Goal: Find specific page/section: Find specific page/section

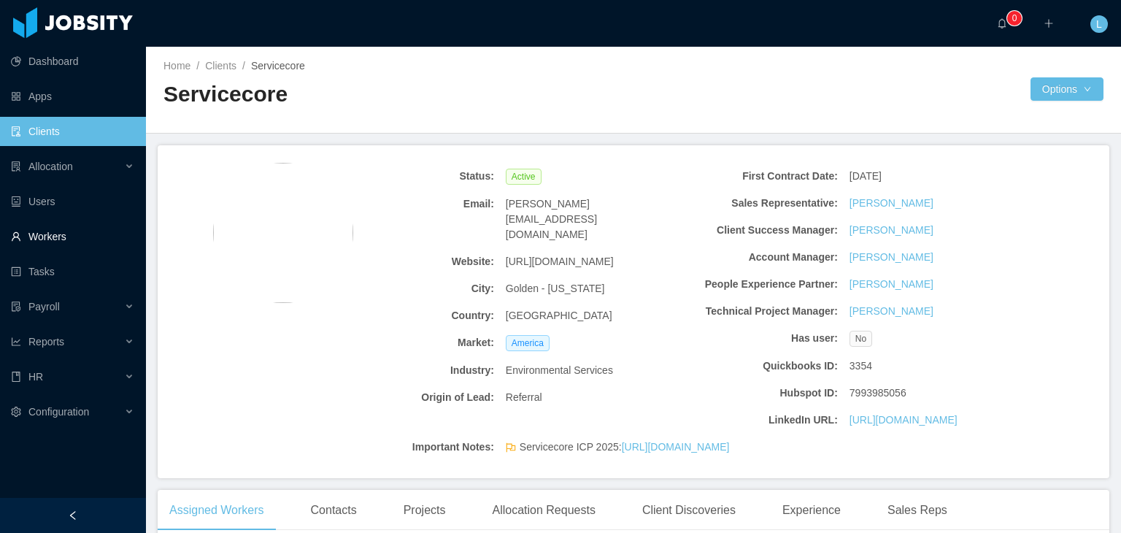
click at [58, 239] on link "Workers" at bounding box center [72, 236] width 123 height 29
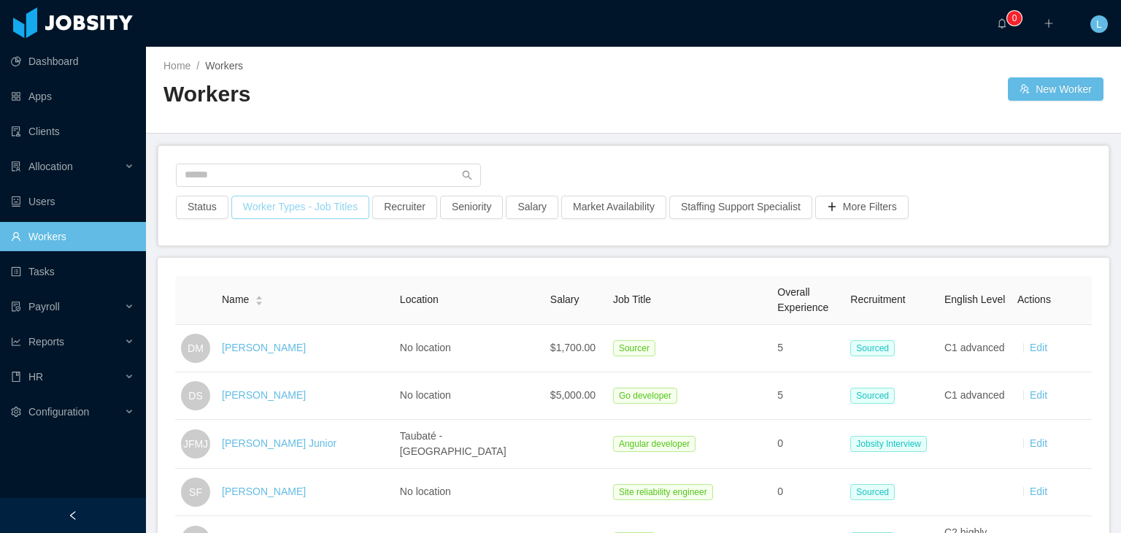
click at [242, 161] on div "Status Worker Types - Job Titles Recruiter Seniority Salary Market Availability…" at bounding box center [633, 195] width 950 height 99
click at [252, 161] on div "Status Worker Types - Job Titles Recruiter Seniority Salary Market Availability…" at bounding box center [633, 195] width 950 height 99
click at [255, 167] on input "text" at bounding box center [328, 174] width 305 height 23
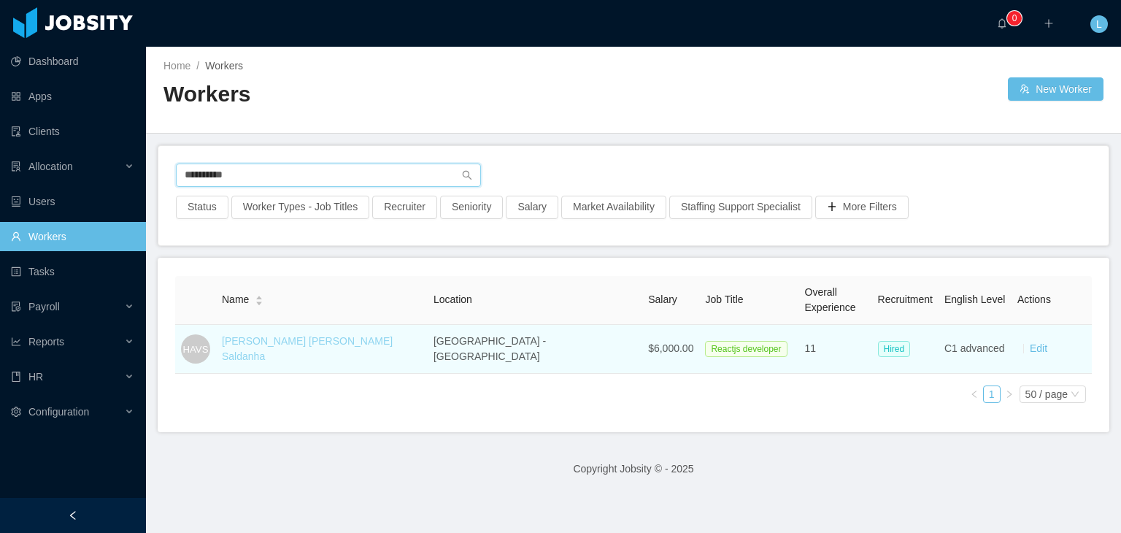
type input "**********"
click at [301, 347] on link "Heitor Augusto Vieira Saldanha" at bounding box center [307, 348] width 171 height 27
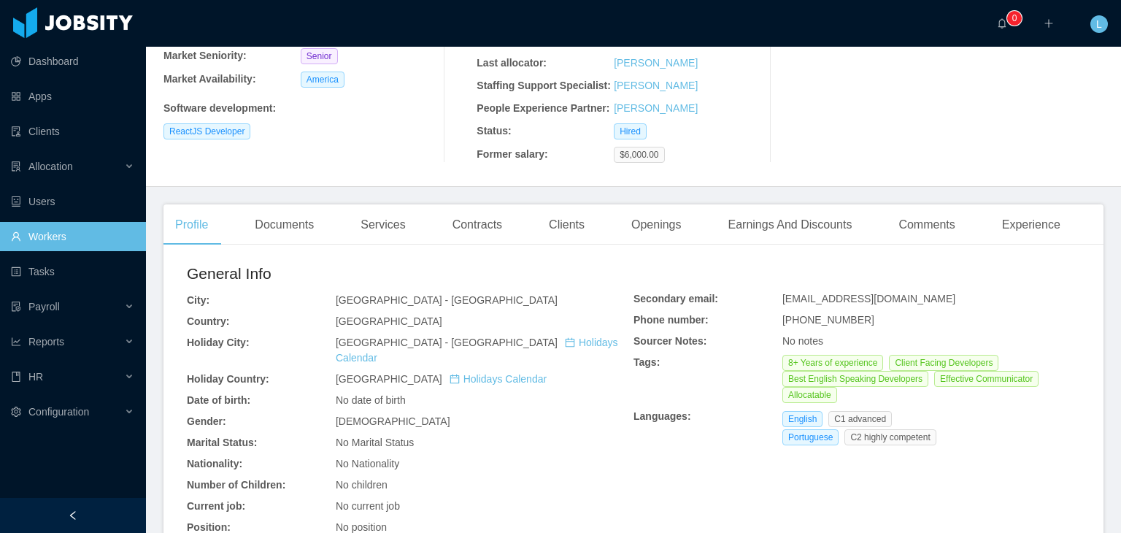
scroll to position [219, 0]
